Goal: Navigation & Orientation: Understand site structure

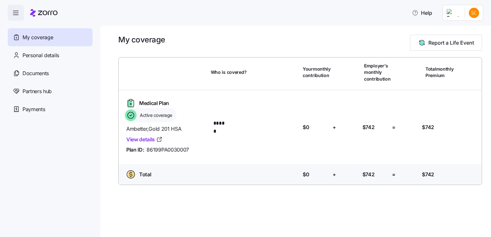
click at [33, 37] on span "My coverage" at bounding box center [37, 37] width 31 height 8
click at [17, 13] on icon "button" at bounding box center [16, 13] width 8 height 8
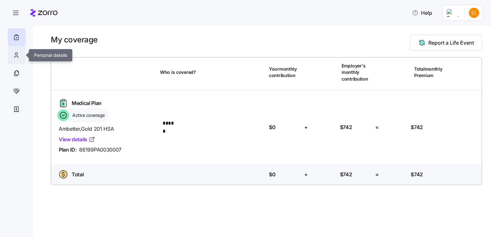
click at [15, 53] on icon at bounding box center [16, 54] width 2 height 2
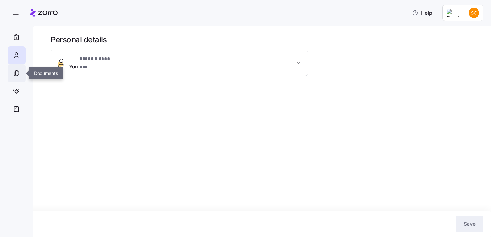
click at [17, 73] on icon at bounding box center [16, 73] width 7 height 8
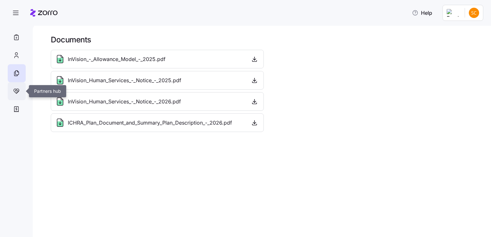
click at [16, 91] on icon at bounding box center [16, 91] width 3 height 2
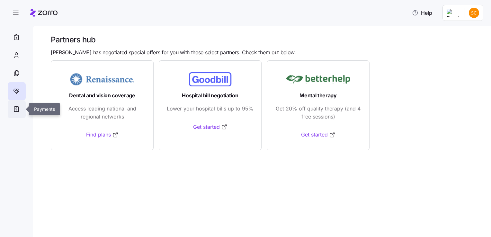
click at [15, 110] on icon at bounding box center [16, 109] width 7 height 8
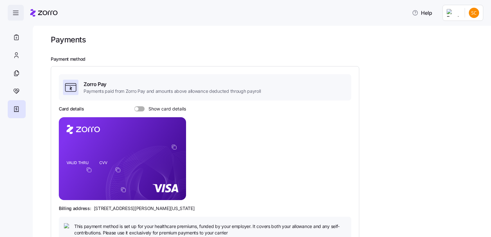
click at [13, 12] on icon "button" at bounding box center [16, 13] width 8 height 8
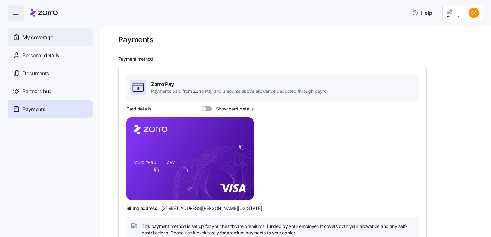
click at [41, 37] on span "My coverage" at bounding box center [37, 37] width 31 height 8
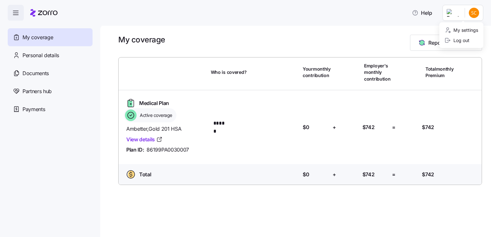
click at [473, 13] on html "Help My coverage Personal details Documents Partners hub Payments My coverage R…" at bounding box center [245, 116] width 491 height 233
click at [145, 103] on html "Help My coverage Personal details Documents Partners hub Payments My coverage R…" at bounding box center [245, 116] width 491 height 233
click at [136, 137] on link "View details" at bounding box center [144, 140] width 36 height 8
